Goal: Communication & Community: Answer question/provide support

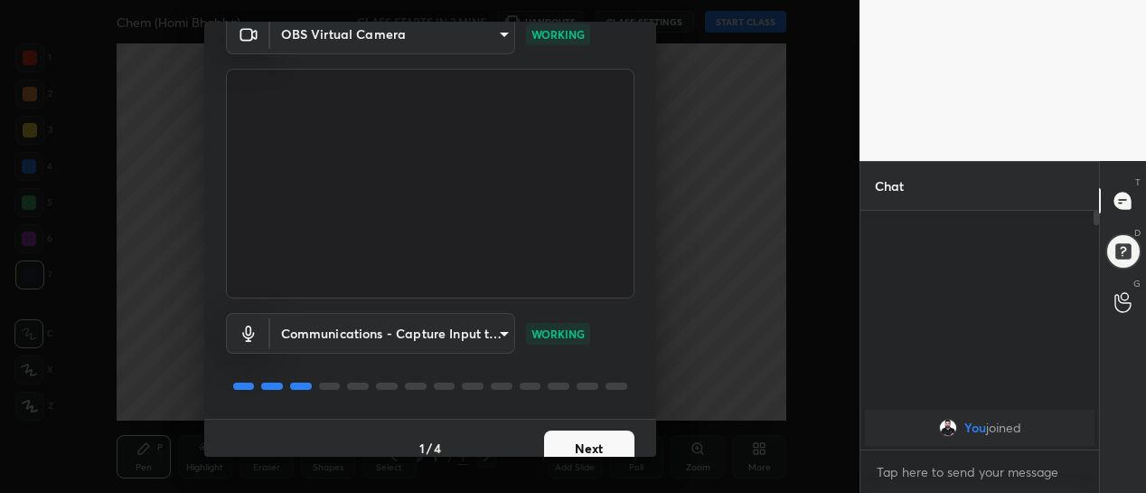
scroll to position [100, 0]
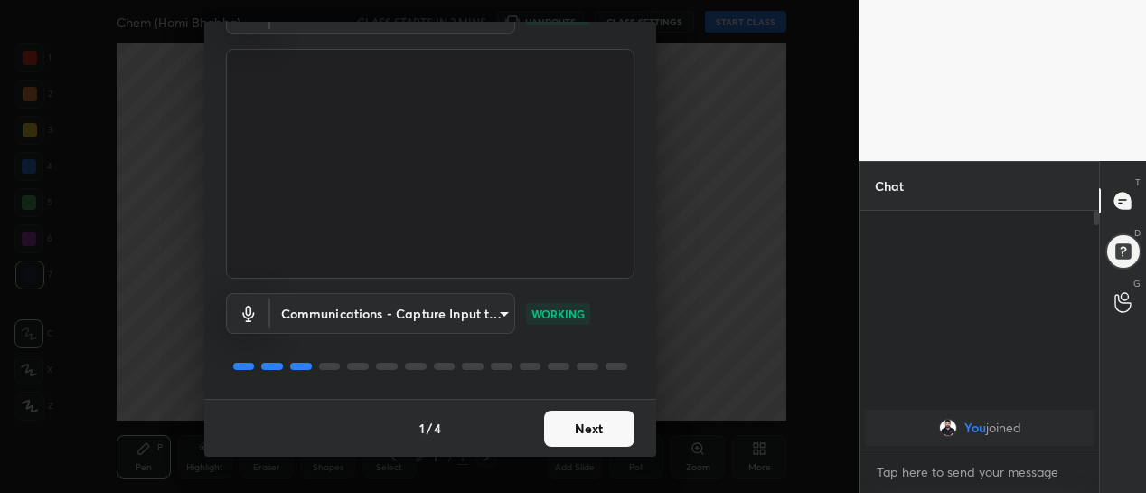
click at [610, 425] on button "Next" at bounding box center [589, 428] width 90 height 36
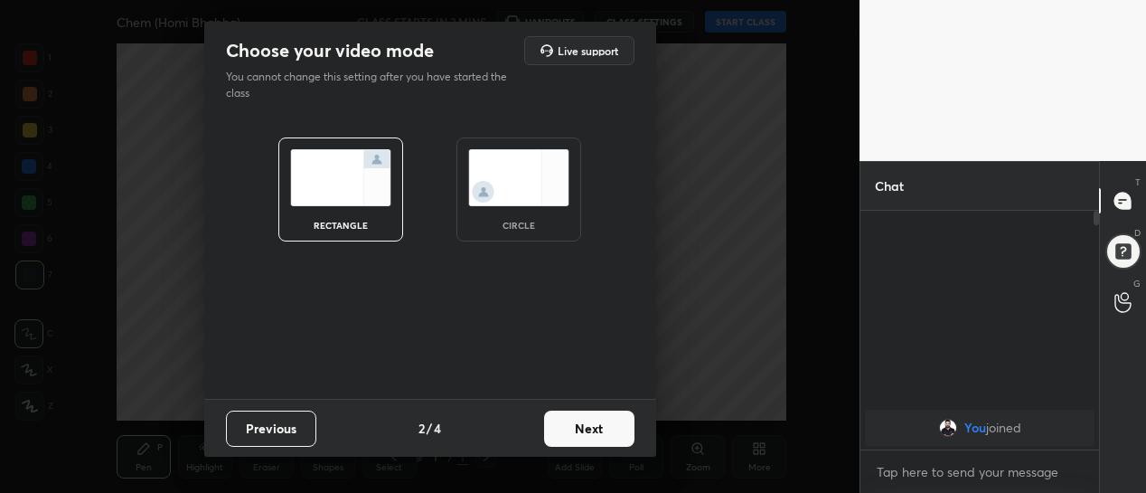
scroll to position [0, 0]
click at [617, 428] on button "Next" at bounding box center [589, 428] width 90 height 36
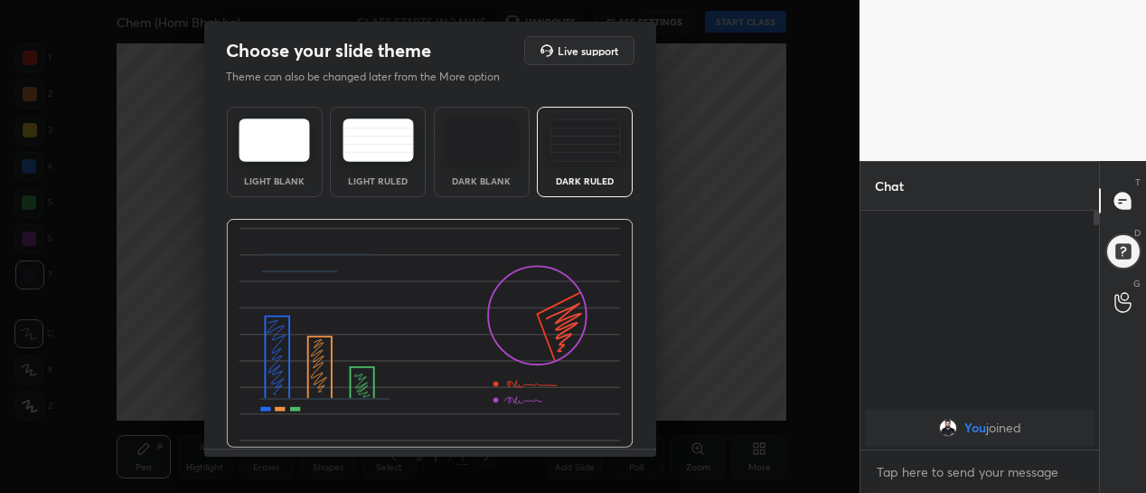
scroll to position [50, 0]
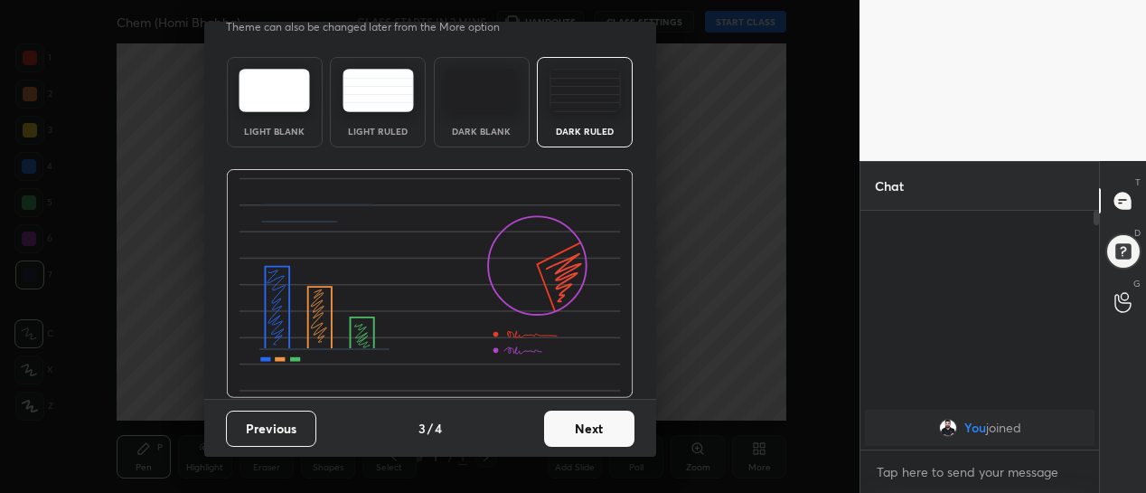
click at [594, 434] on button "Next" at bounding box center [589, 428] width 90 height 36
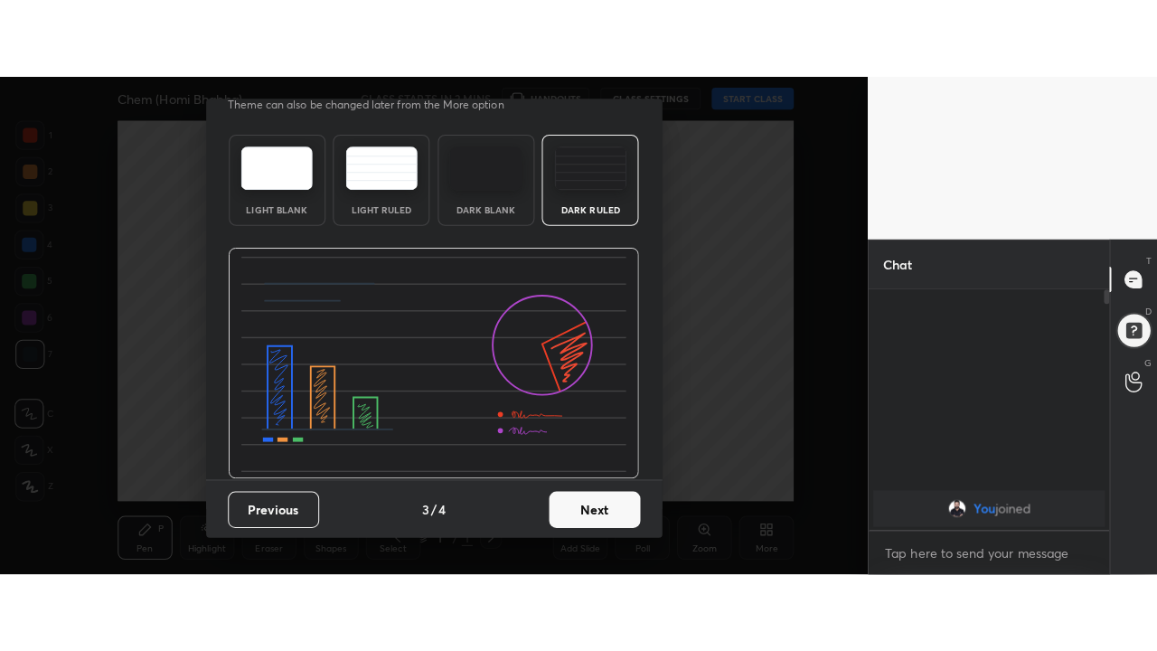
scroll to position [0, 0]
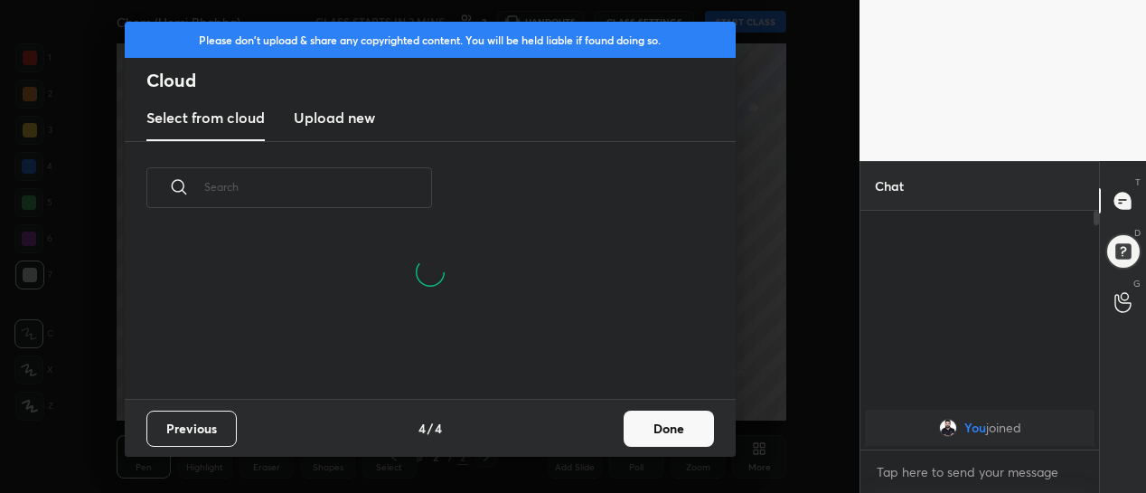
click at [649, 423] on button "Done" at bounding box center [669, 428] width 90 height 36
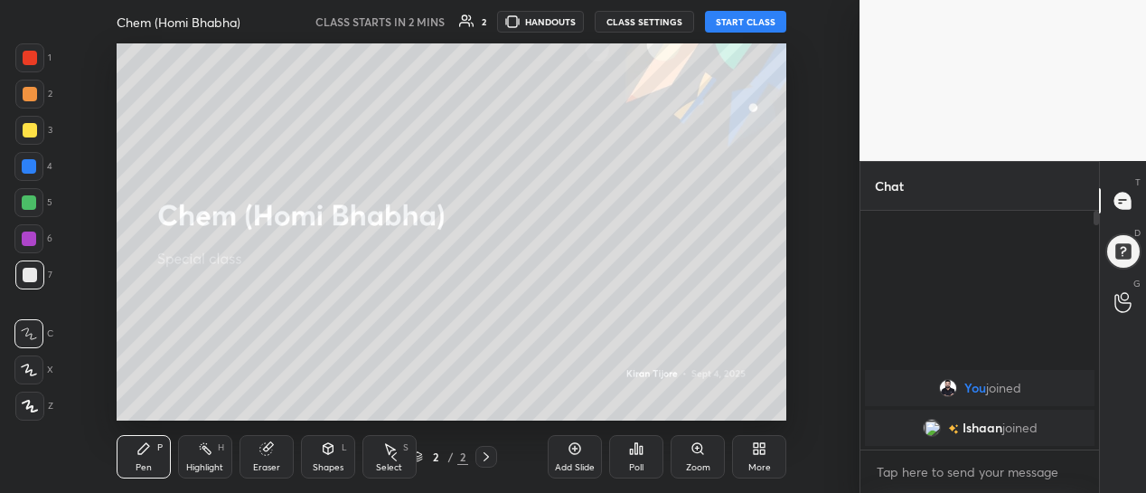
click at [734, 25] on button "START CLASS" at bounding box center [745, 22] width 81 height 22
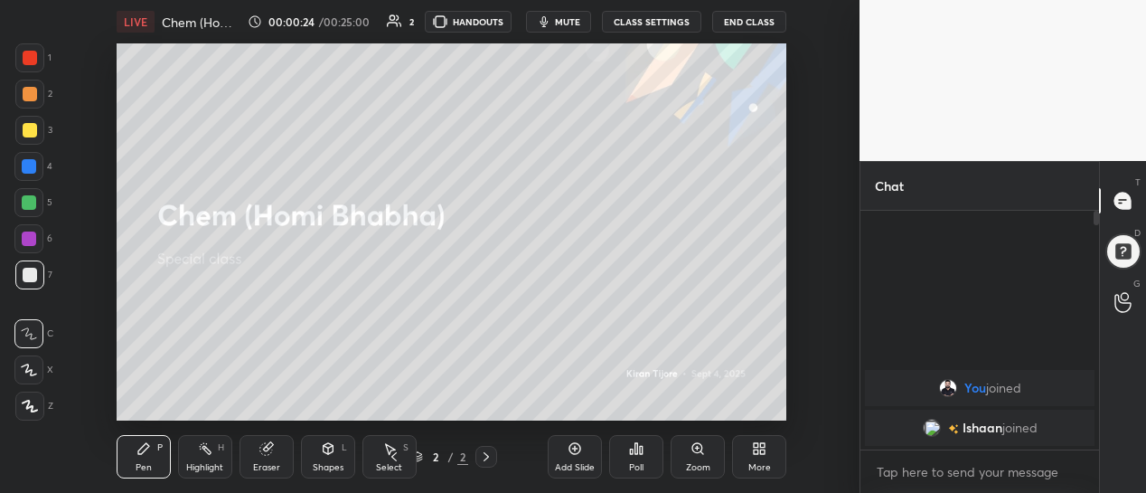
click at [761, 463] on div "More" at bounding box center [759, 467] width 23 height 9
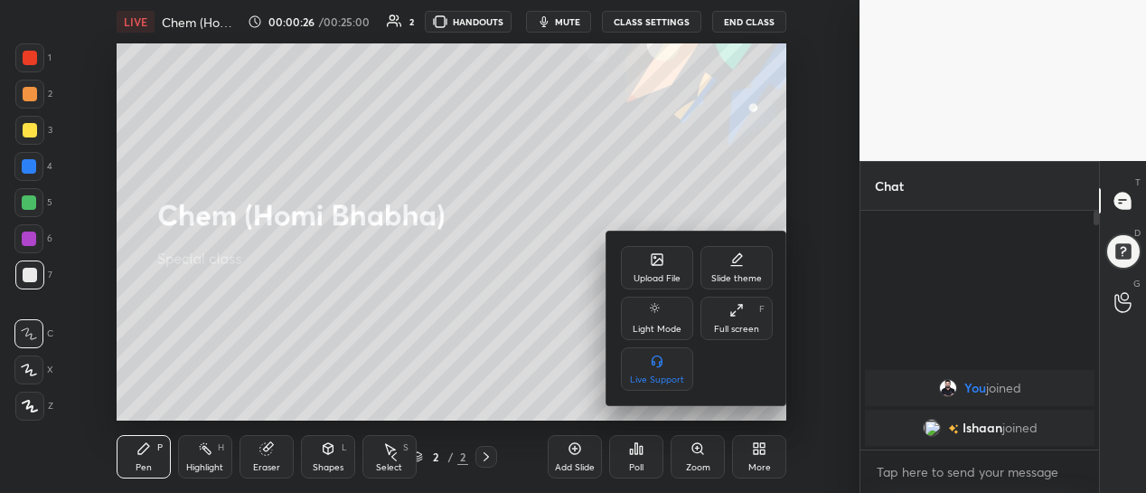
click at [727, 325] on div "Full screen" at bounding box center [736, 329] width 45 height 9
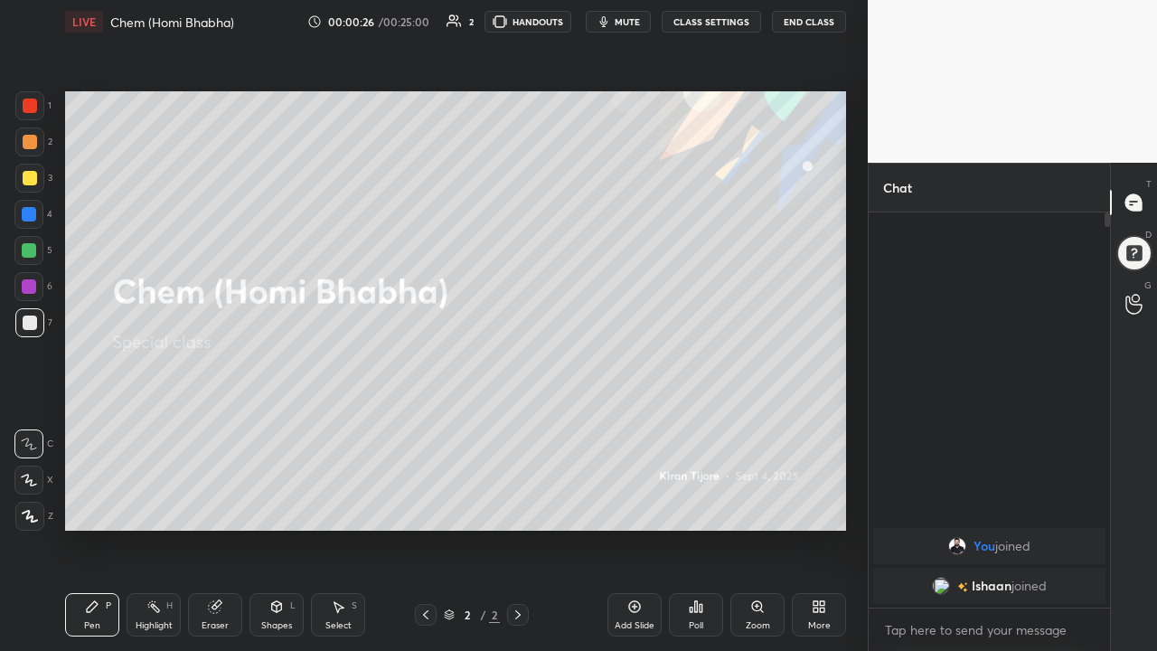
scroll to position [239, 236]
click at [822, 492] on div "More" at bounding box center [819, 614] width 54 height 43
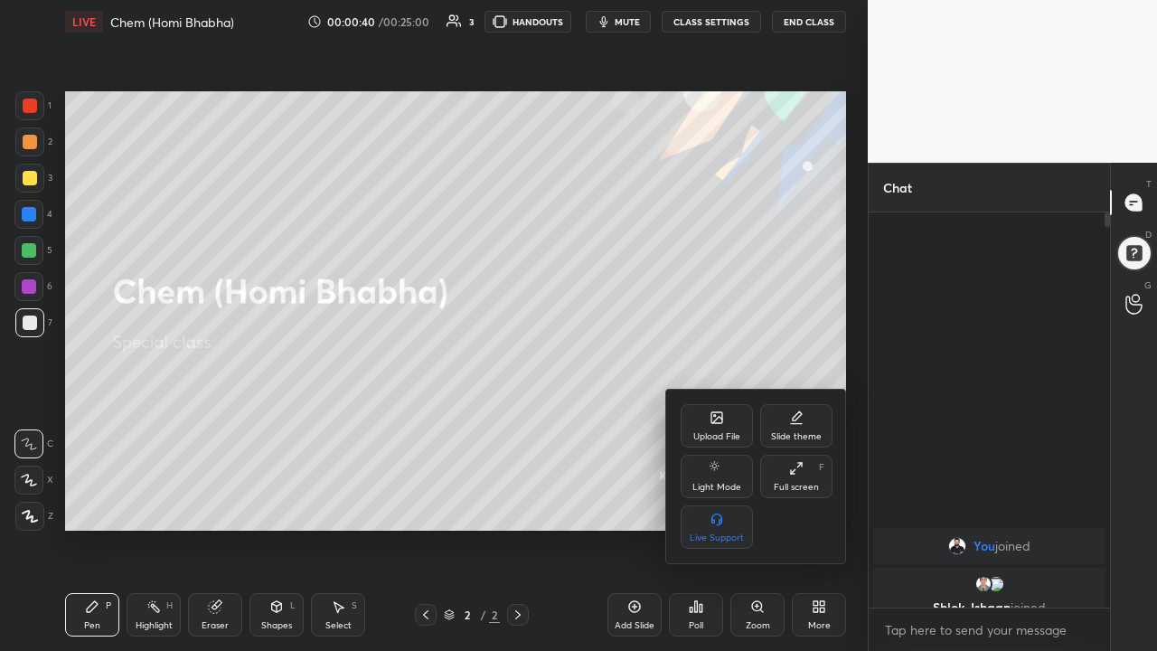
click at [637, 492] on div at bounding box center [578, 325] width 1157 height 651
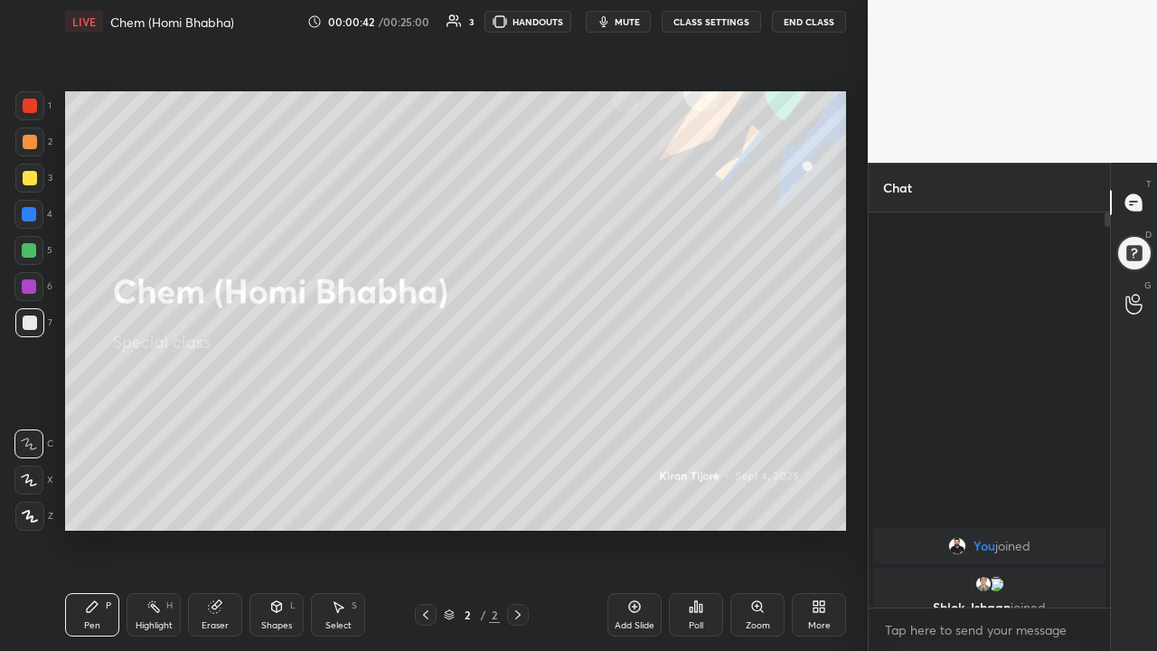
click at [518, 492] on icon at bounding box center [518, 614] width 14 height 14
click at [644, 492] on div "Add Slide" at bounding box center [634, 614] width 54 height 43
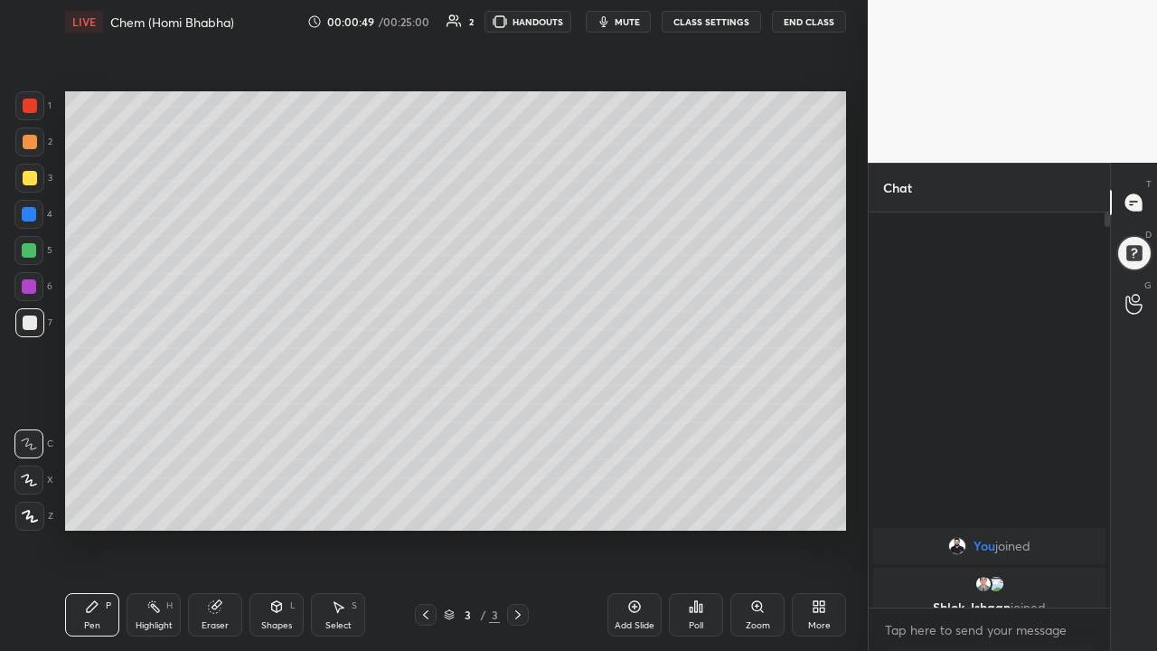
click at [31, 183] on div at bounding box center [30, 178] width 14 height 14
click at [209, 492] on icon at bounding box center [215, 606] width 14 height 14
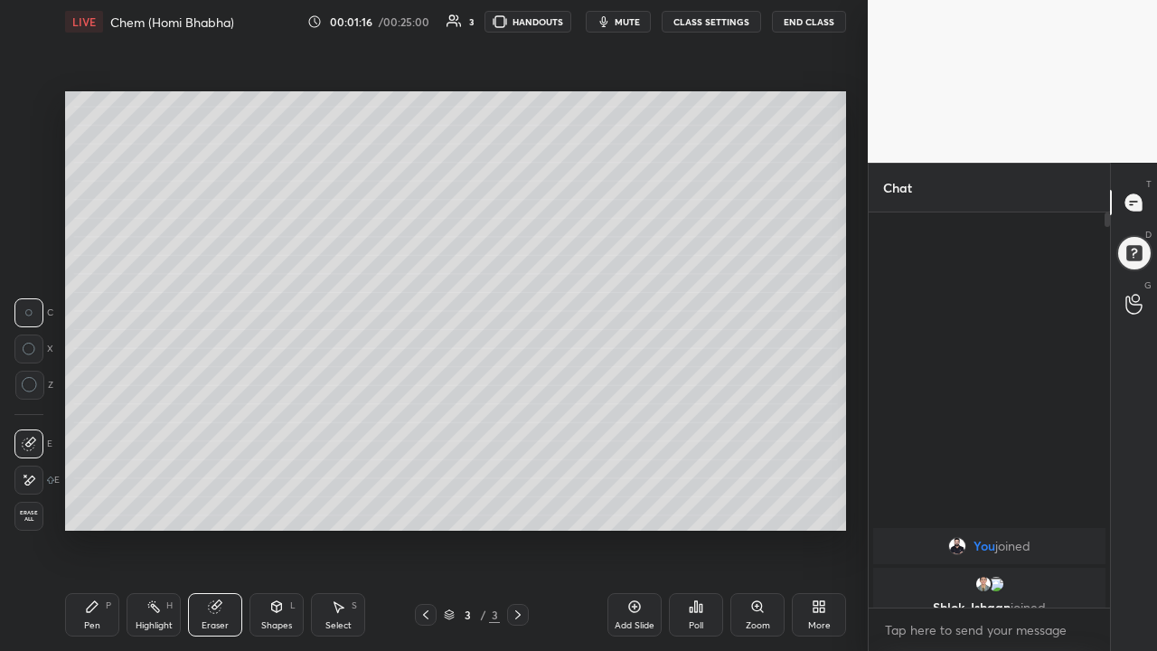
click at [88, 492] on div "Pen P" at bounding box center [92, 614] width 54 height 43
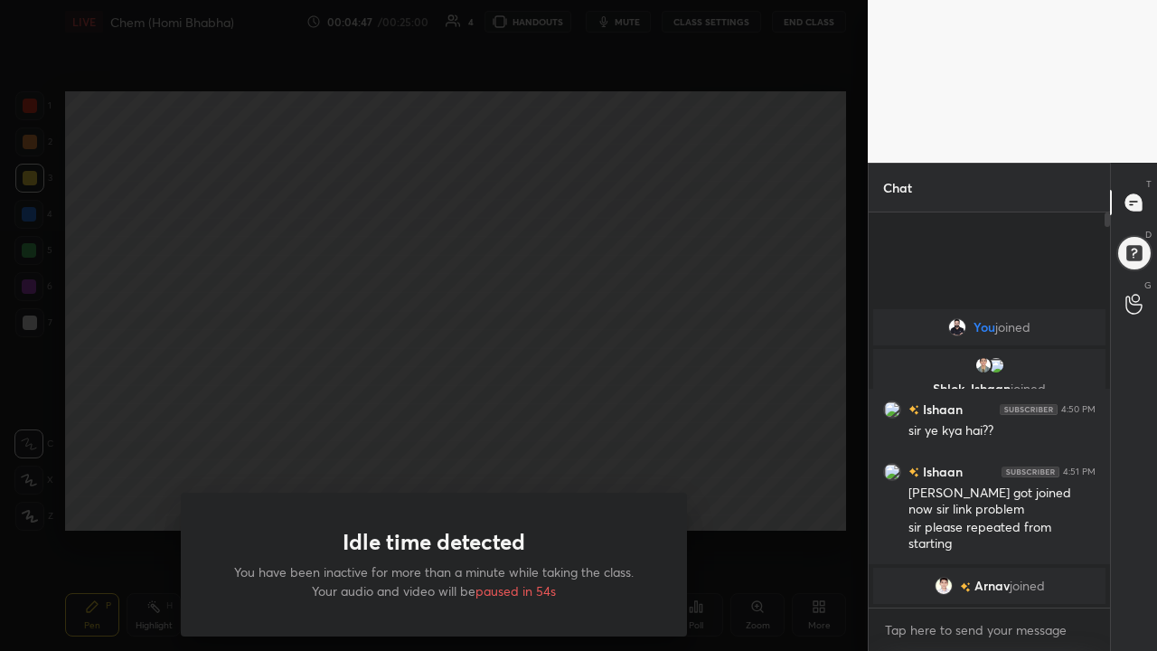
click at [365, 365] on div "Idle time detected You have been inactive for more than a minute while taking t…" at bounding box center [434, 325] width 868 height 651
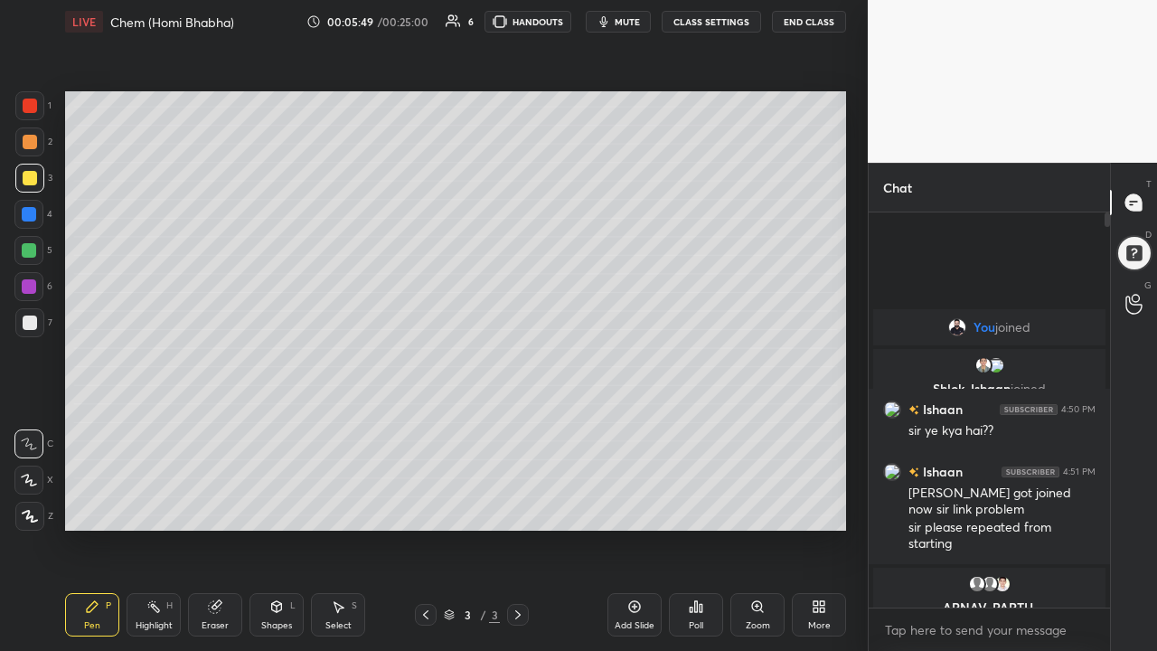
click at [206, 492] on div "Eraser" at bounding box center [215, 625] width 27 height 9
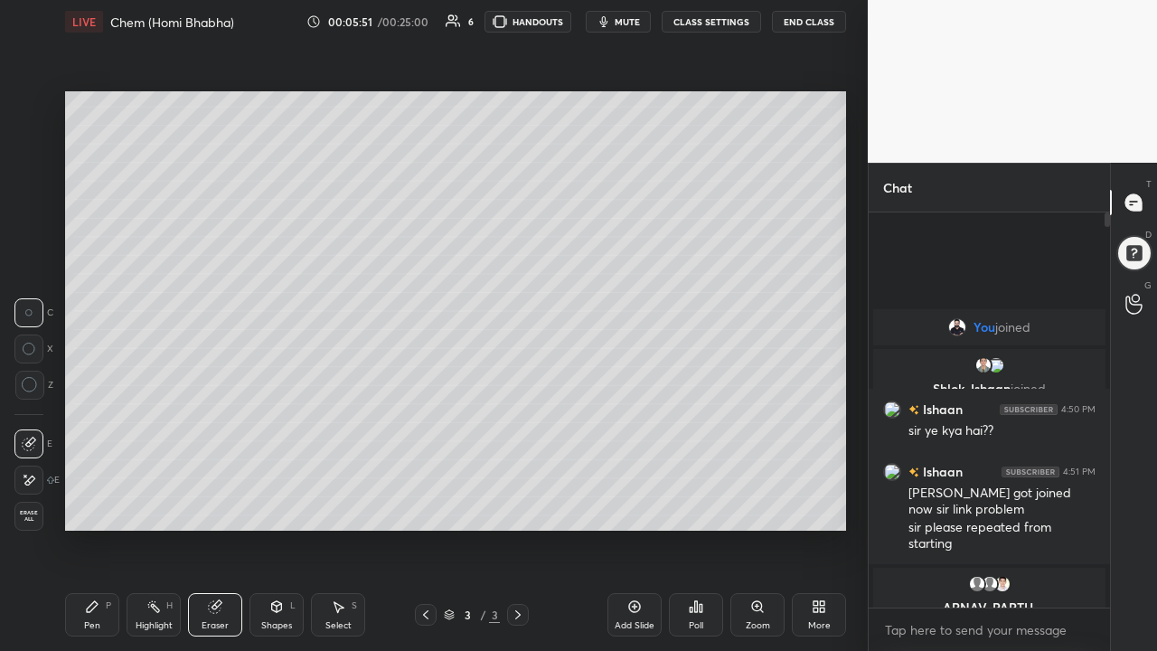
click at [90, 492] on icon at bounding box center [92, 606] width 11 height 11
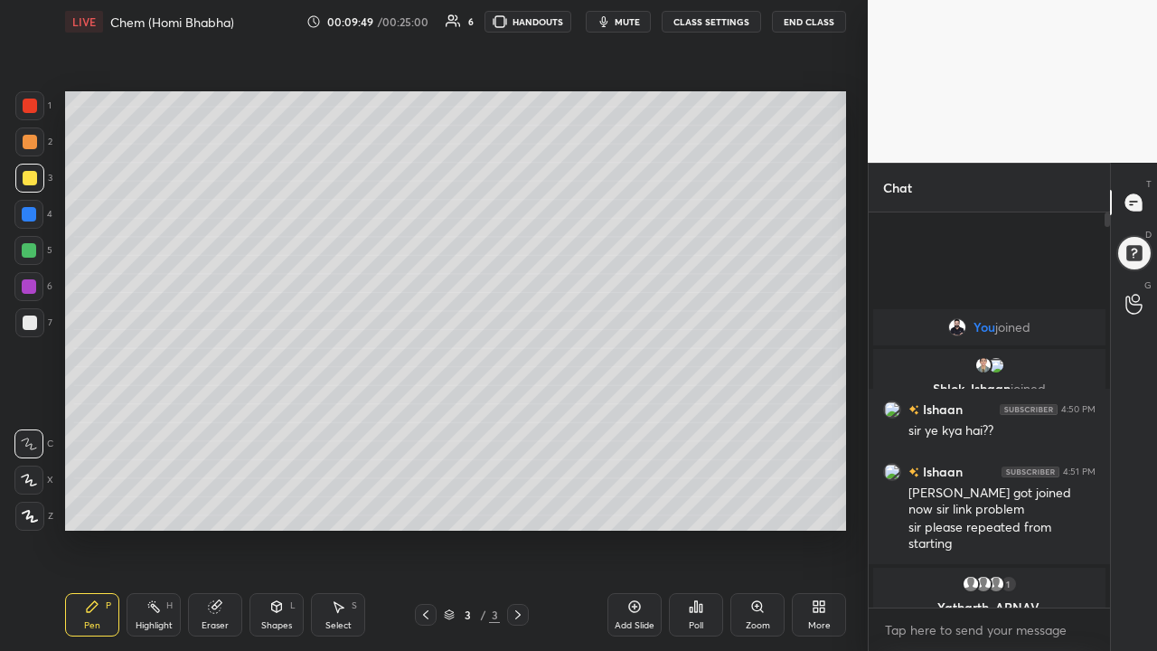
click at [631, 492] on icon at bounding box center [634, 606] width 14 height 14
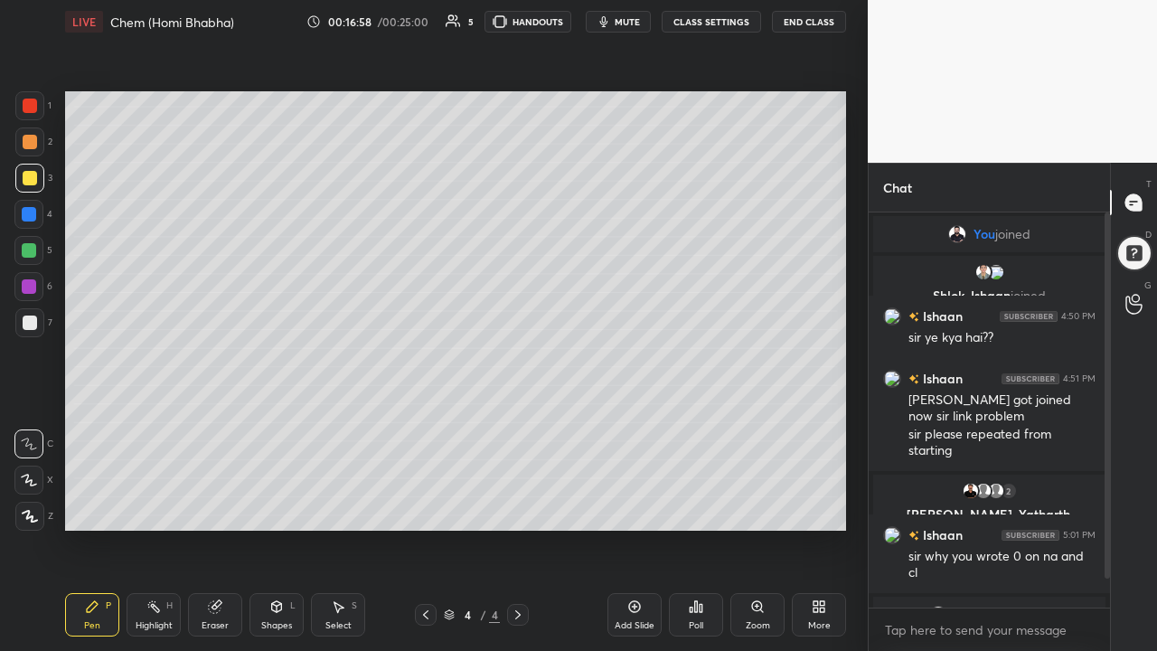
click at [635, 492] on div "Add Slide" at bounding box center [634, 614] width 54 height 43
click at [28, 484] on icon at bounding box center [29, 480] width 16 height 13
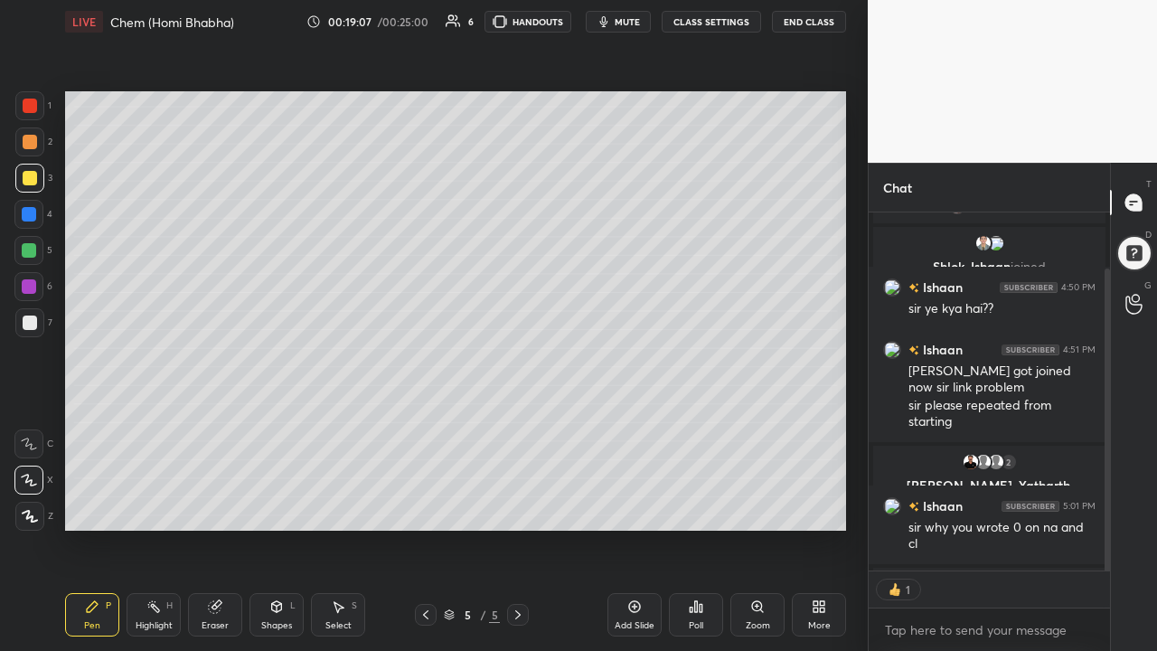
scroll to position [66, 0]
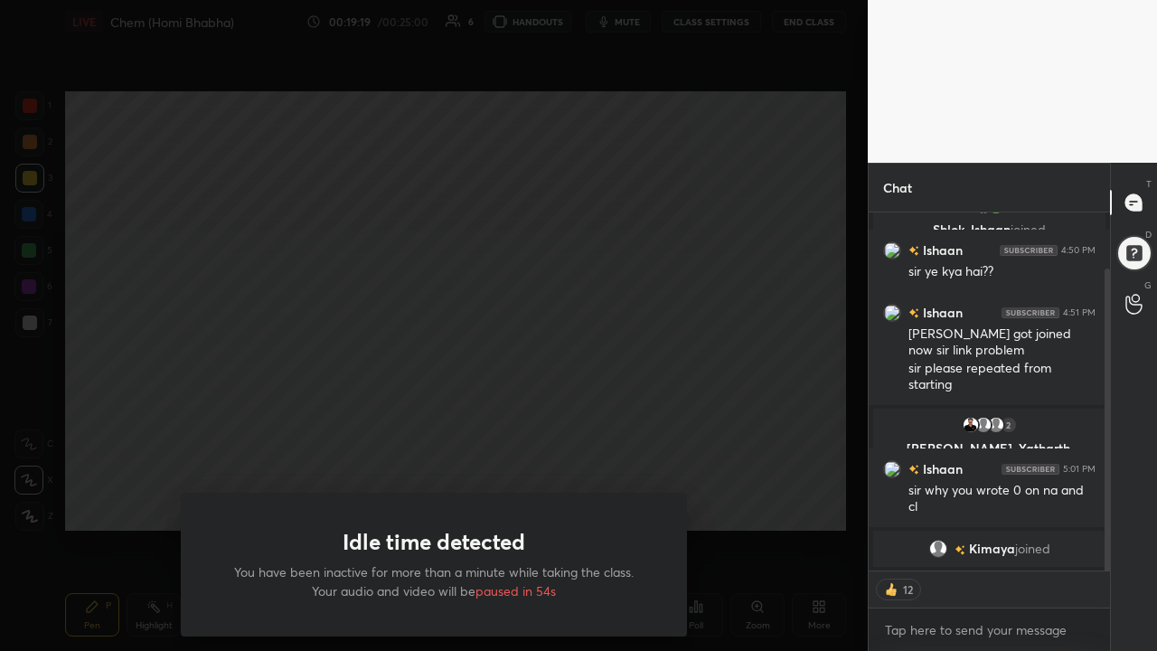
click at [124, 475] on div "Idle time detected You have been inactive for more than a minute while taking t…" at bounding box center [434, 325] width 868 height 651
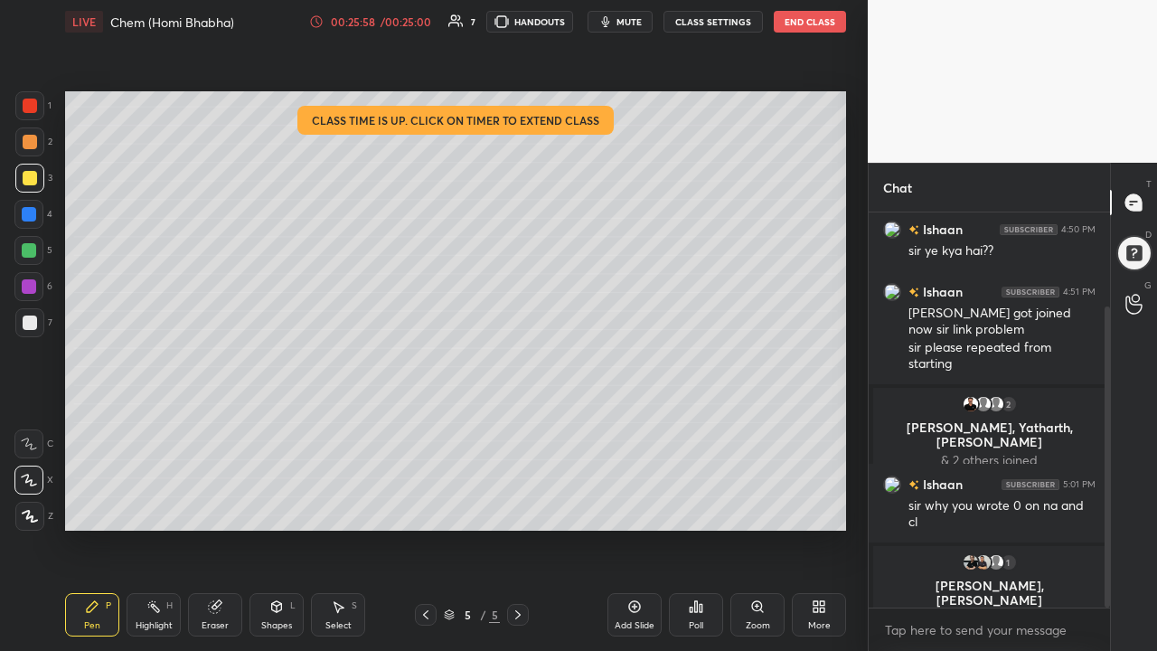
scroll to position [123, 0]
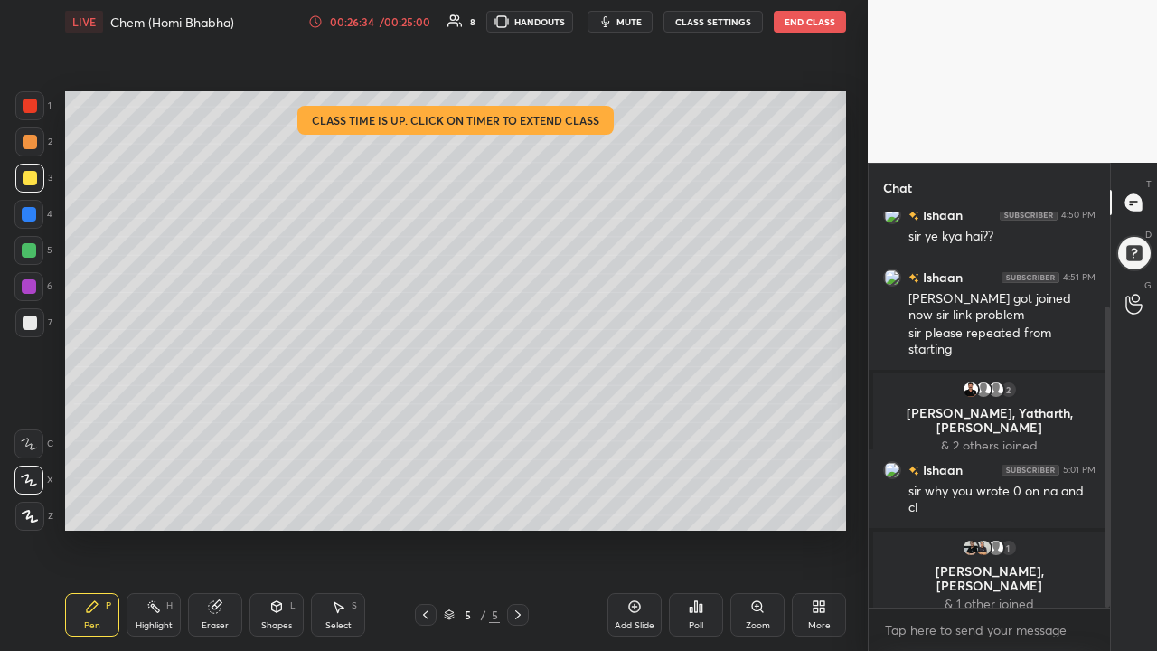
click at [623, 492] on div "Add Slide" at bounding box center [634, 614] width 54 height 43
click at [812, 24] on button "End Class" at bounding box center [810, 22] width 72 height 22
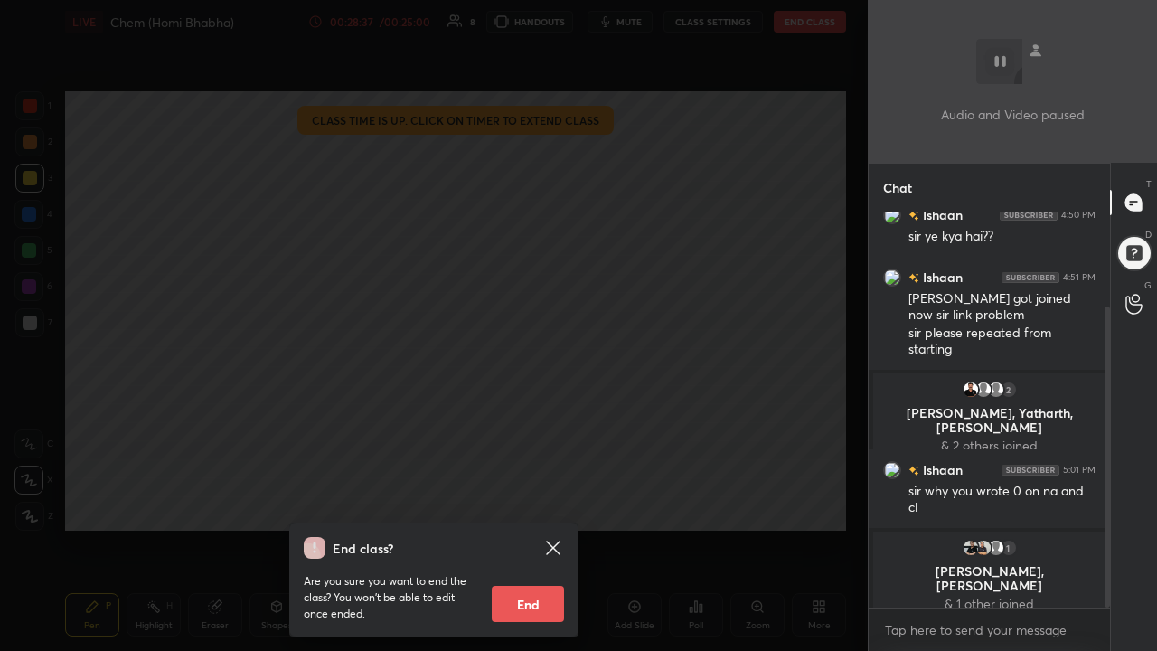
click at [542, 492] on button "End" at bounding box center [528, 604] width 72 height 36
type textarea "x"
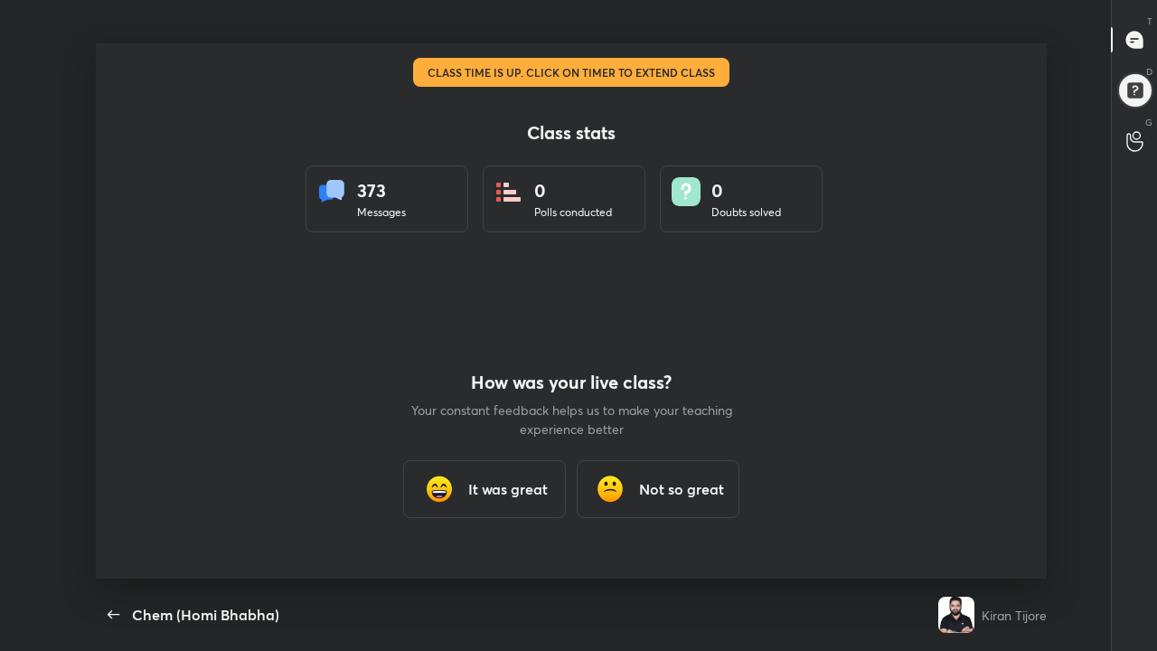
scroll to position [0, 0]
click at [111, 492] on icon "button" at bounding box center [114, 615] width 22 height 22
